Goal: Navigation & Orientation: Find specific page/section

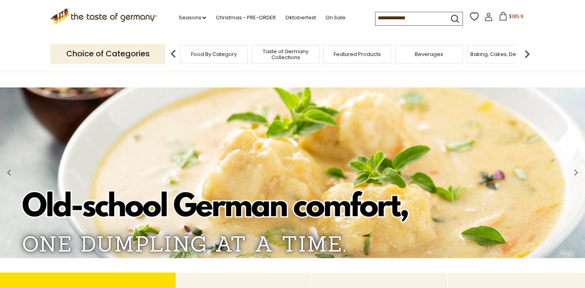
click at [527, 50] on img at bounding box center [527, 54] width 16 height 16
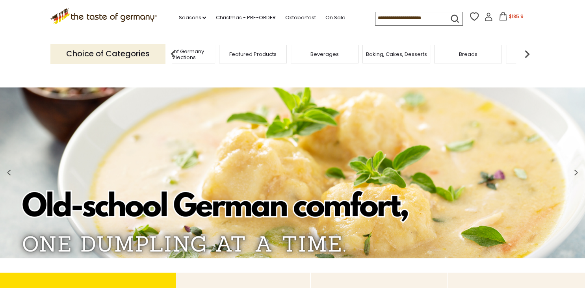
click at [527, 50] on img at bounding box center [527, 54] width 16 height 16
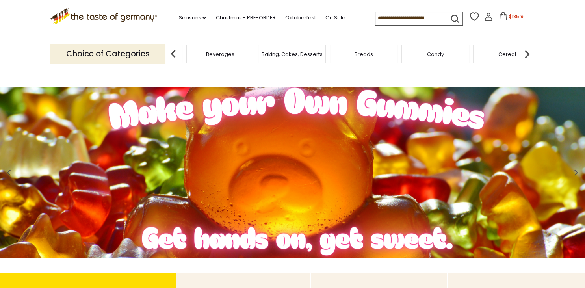
click at [364, 55] on span "Breads" at bounding box center [364, 54] width 19 height 6
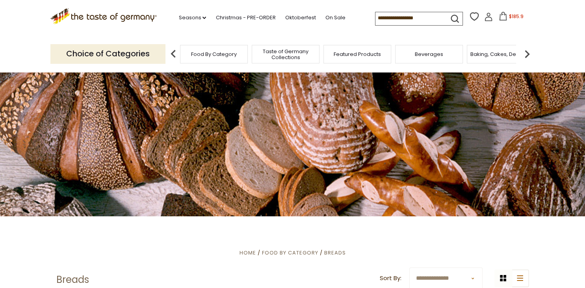
click at [526, 56] on img at bounding box center [527, 54] width 16 height 16
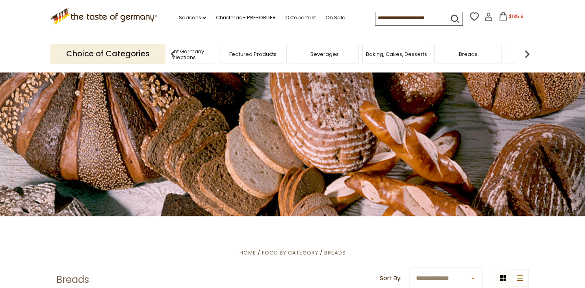
click at [526, 56] on img at bounding box center [527, 54] width 16 height 16
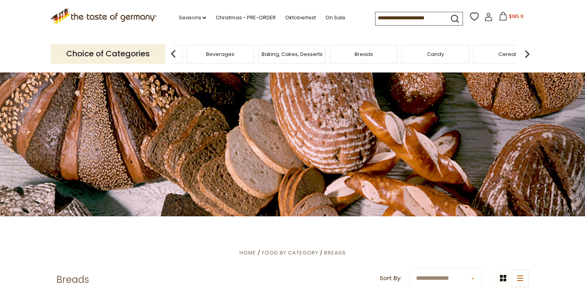
click at [526, 56] on img at bounding box center [527, 54] width 16 height 16
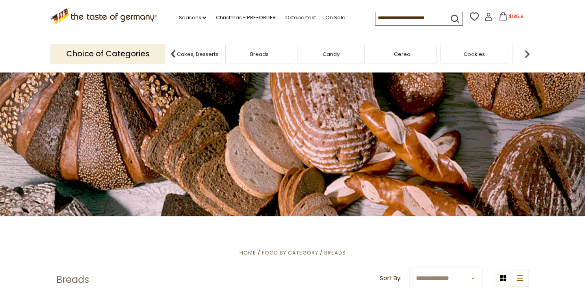
click at [526, 56] on img at bounding box center [527, 54] width 16 height 16
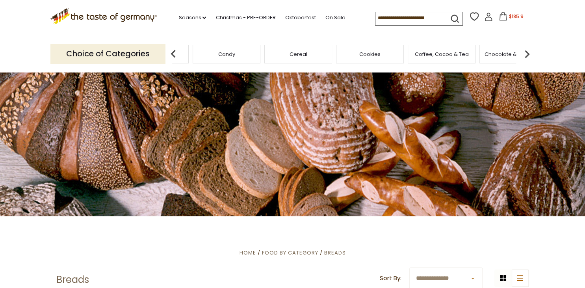
click at [526, 56] on img at bounding box center [527, 54] width 16 height 16
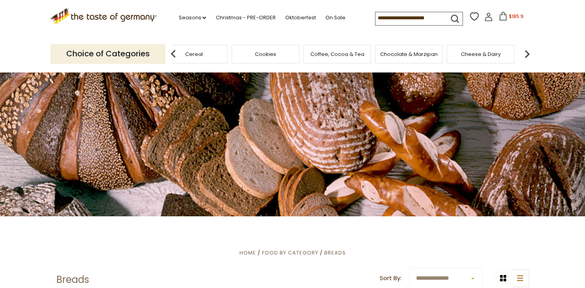
click at [526, 56] on img at bounding box center [527, 54] width 16 height 16
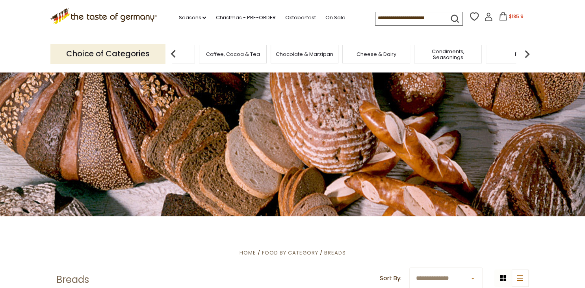
click at [526, 56] on img at bounding box center [527, 54] width 16 height 16
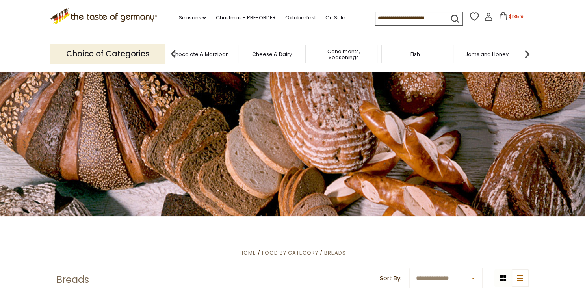
click at [526, 56] on img at bounding box center [527, 54] width 16 height 16
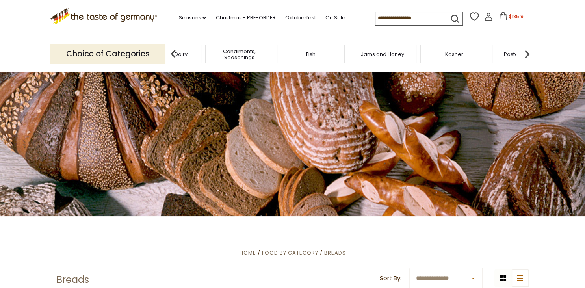
click at [526, 56] on img at bounding box center [527, 54] width 16 height 16
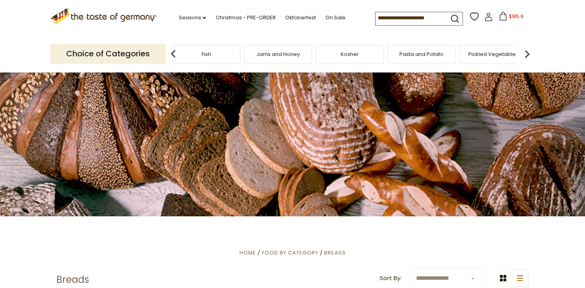
click at [526, 56] on img at bounding box center [527, 54] width 16 height 16
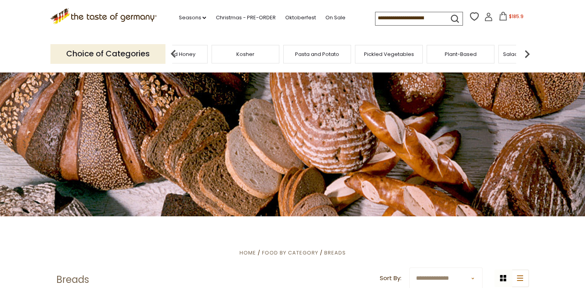
click at [526, 56] on img at bounding box center [527, 54] width 16 height 16
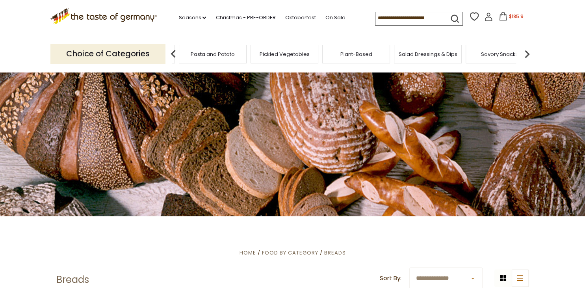
click at [526, 56] on img at bounding box center [527, 54] width 16 height 16
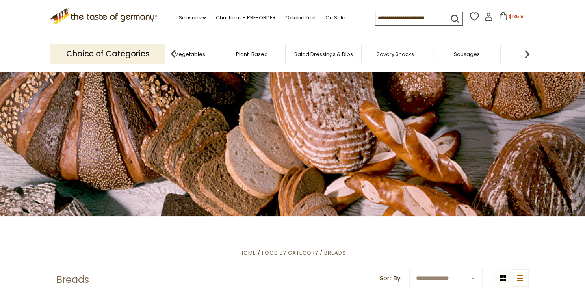
click at [526, 56] on img at bounding box center [527, 54] width 16 height 16
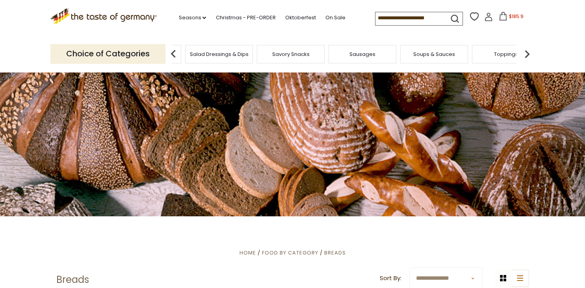
click at [526, 56] on img at bounding box center [527, 54] width 16 height 16
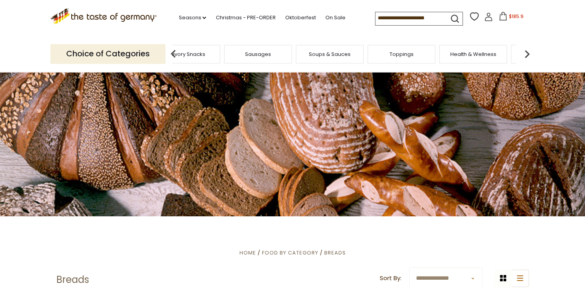
click at [526, 56] on img at bounding box center [527, 54] width 16 height 16
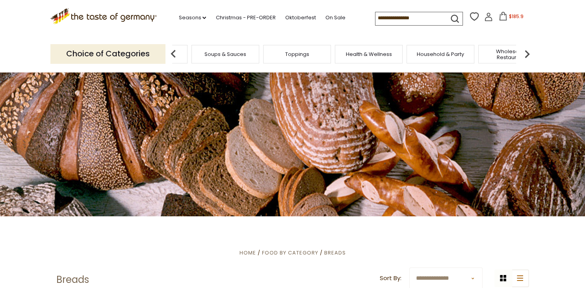
click at [526, 56] on img at bounding box center [527, 54] width 16 height 16
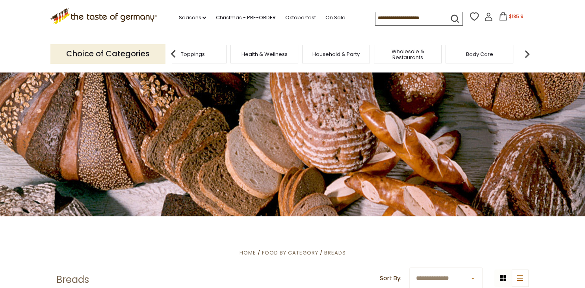
click at [526, 56] on img at bounding box center [527, 54] width 16 height 16
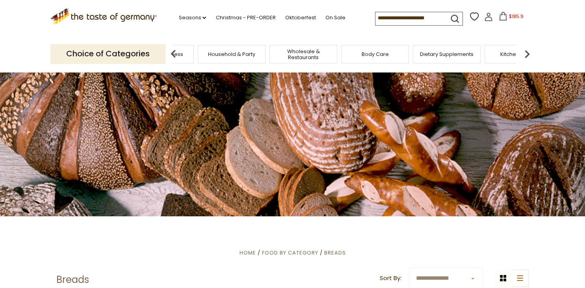
click at [374, 51] on span "Body Care" at bounding box center [375, 54] width 27 height 6
